Goal: Task Accomplishment & Management: Manage account settings

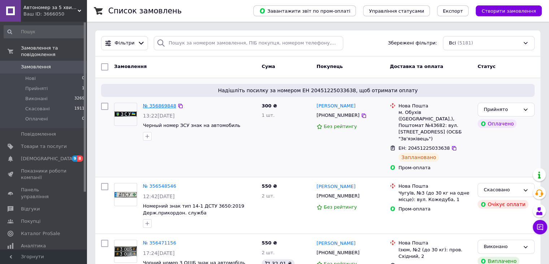
click at [156, 105] on link "№ 356869848" at bounding box center [159, 105] width 33 height 5
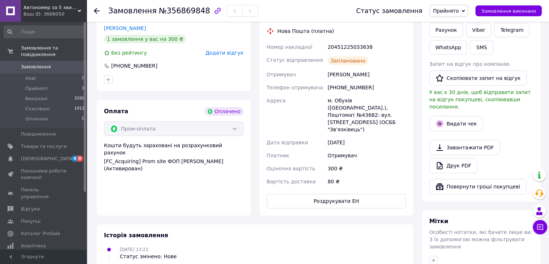
scroll to position [181, 0]
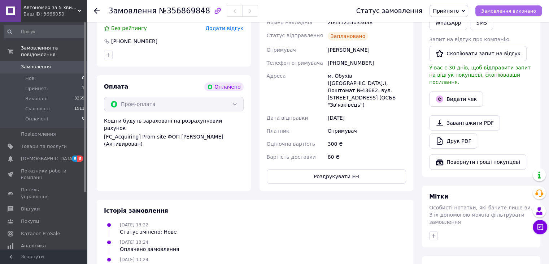
click at [496, 11] on span "Замовлення виконано" at bounding box center [509, 10] width 55 height 5
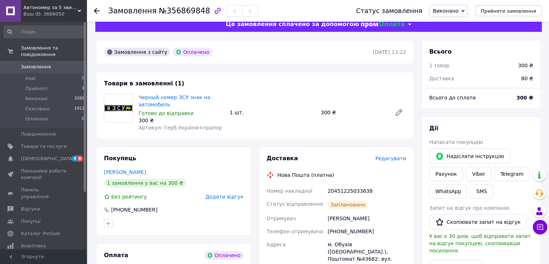
scroll to position [0, 0]
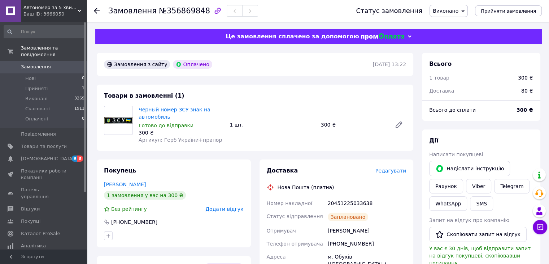
click at [99, 9] on icon at bounding box center [97, 11] width 6 height 6
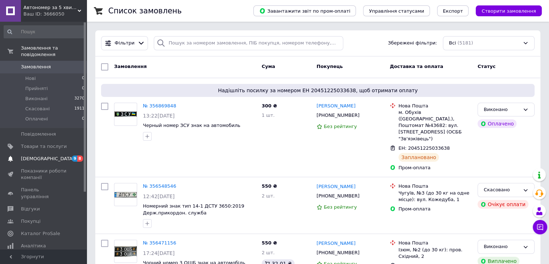
click at [26, 155] on span "[DEMOGRAPHIC_DATA]" at bounding box center [47, 158] width 53 height 7
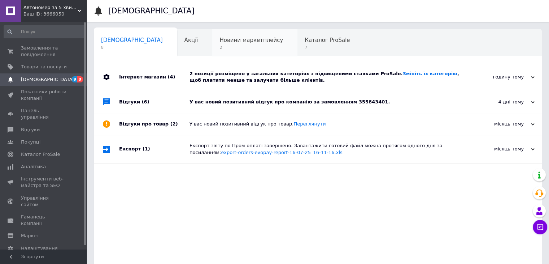
click at [220, 39] on span "Новини маркетплейсу" at bounding box center [252, 40] width 64 height 7
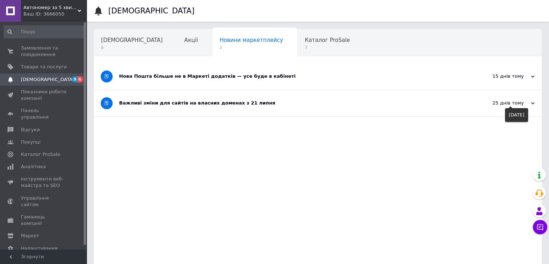
click at [532, 104] on icon at bounding box center [533, 104] width 4 height 4
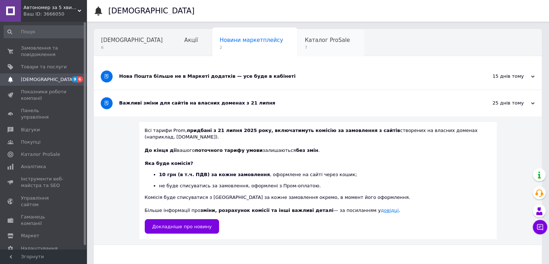
click at [305, 42] on span "Каталог ProSale" at bounding box center [327, 40] width 45 height 7
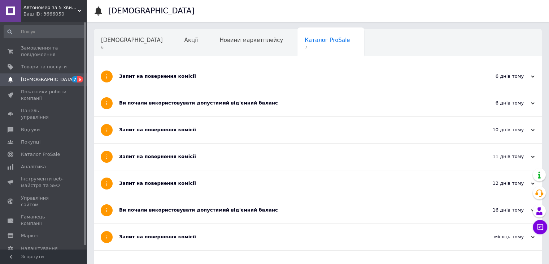
click at [159, 64] on span "Навчання та заходи" at bounding box center [129, 67] width 57 height 7
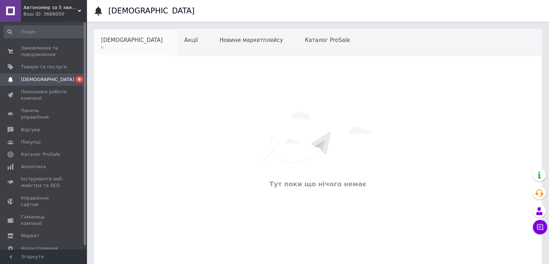
click at [108, 41] on span "[DEMOGRAPHIC_DATA]" at bounding box center [132, 40] width 62 height 7
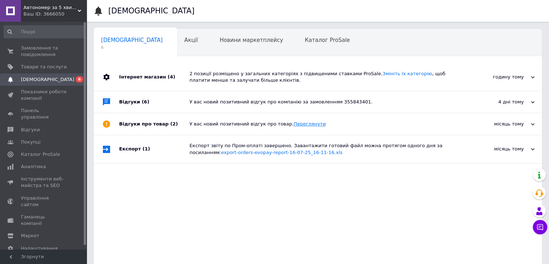
click at [294, 125] on link "Переглянути" at bounding box center [310, 123] width 32 height 5
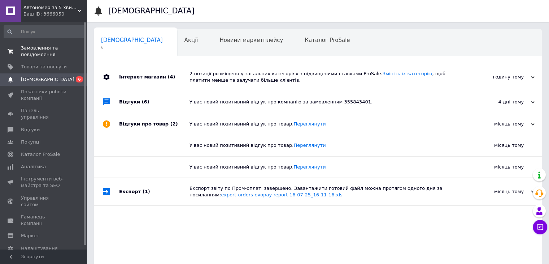
click at [41, 48] on span "Замовлення та повідомлення" at bounding box center [44, 51] width 46 height 13
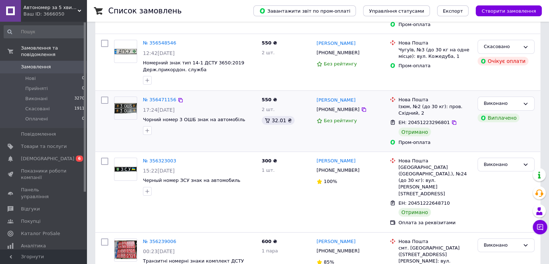
scroll to position [144, 0]
